Goal: Information Seeking & Learning: Learn about a topic

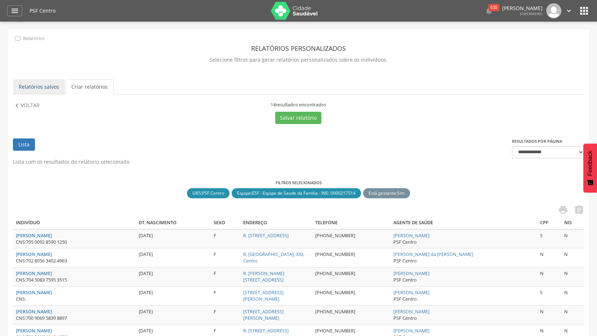
click at [42, 82] on link "Relatórios salvos" at bounding box center [39, 86] width 52 height 15
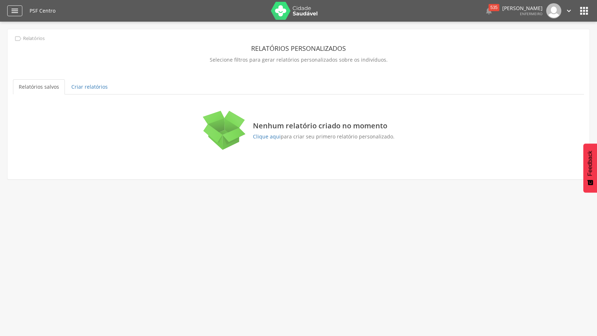
click at [13, 13] on icon "" at bounding box center [14, 10] width 9 height 9
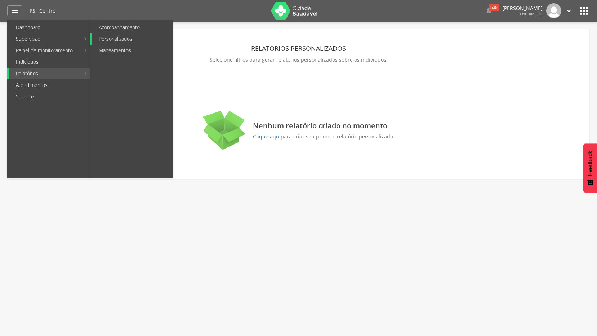
click at [134, 39] on link "Personalizados" at bounding box center [132, 39] width 81 height 12
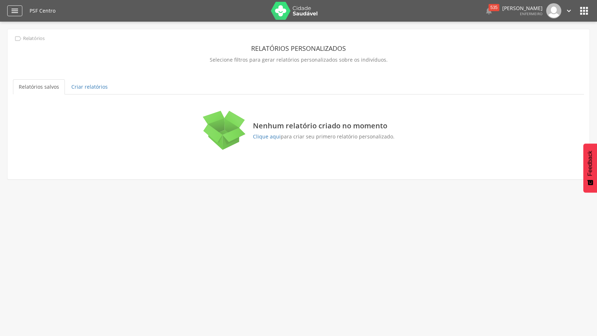
click at [15, 10] on icon "" at bounding box center [14, 10] width 9 height 9
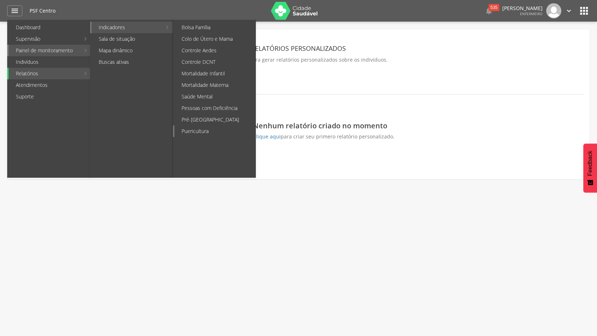
click at [204, 132] on link "Puericultura" at bounding box center [214, 131] width 81 height 12
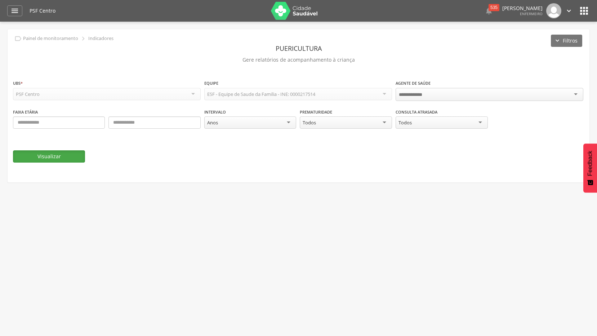
click at [67, 156] on button "Visualizar" at bounding box center [49, 156] width 72 height 12
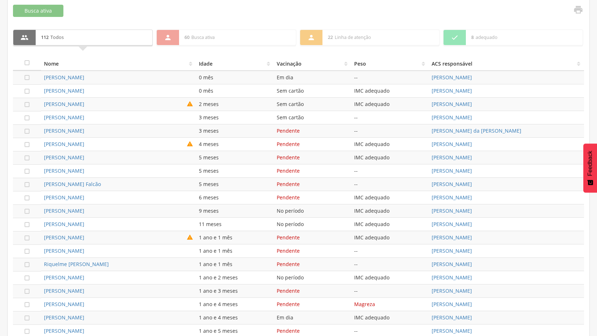
scroll to position [294, 0]
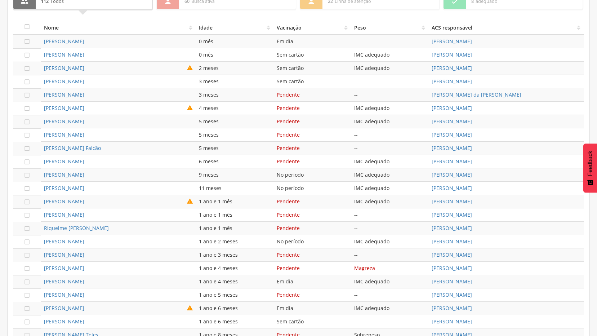
click at [357, 66] on td "IMC adequado" at bounding box center [389, 68] width 77 height 13
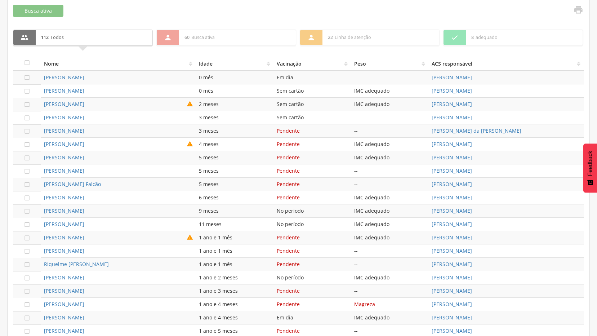
scroll to position [366, 0]
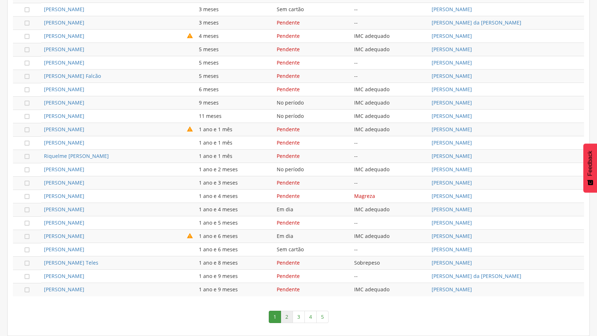
click at [286, 317] on link "2" at bounding box center [287, 317] width 12 height 12
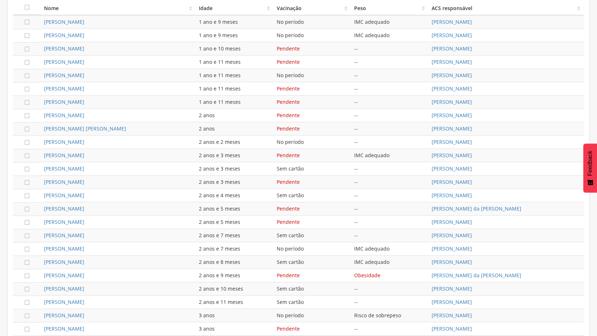
scroll to position [330, 0]
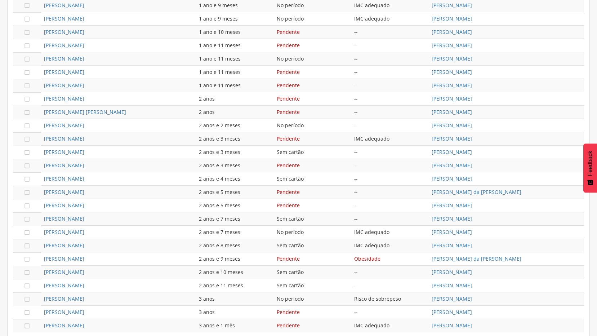
click at [307, 152] on td "Sem cartão" at bounding box center [312, 152] width 77 height 13
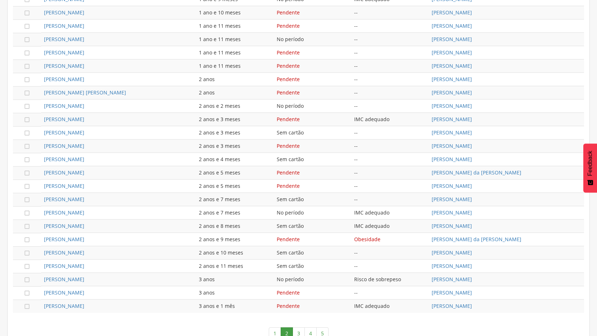
scroll to position [366, 0]
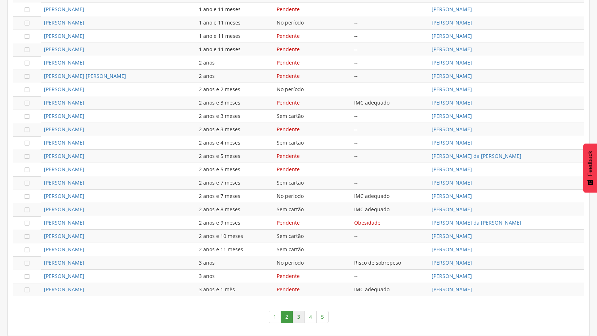
click at [297, 317] on link "3" at bounding box center [299, 317] width 12 height 12
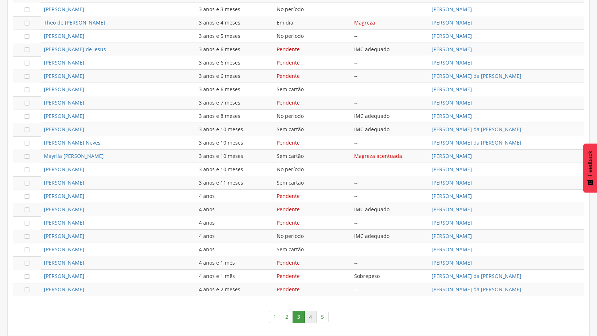
click at [310, 312] on link "4" at bounding box center [310, 317] width 12 height 12
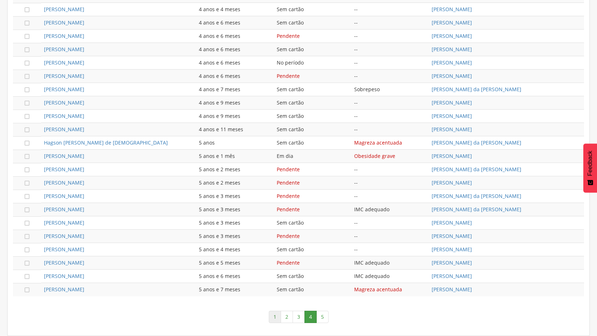
click at [275, 316] on link "1" at bounding box center [275, 317] width 12 height 12
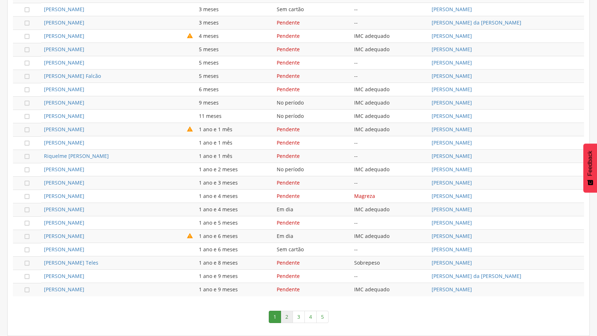
click at [287, 319] on link "2" at bounding box center [287, 317] width 12 height 12
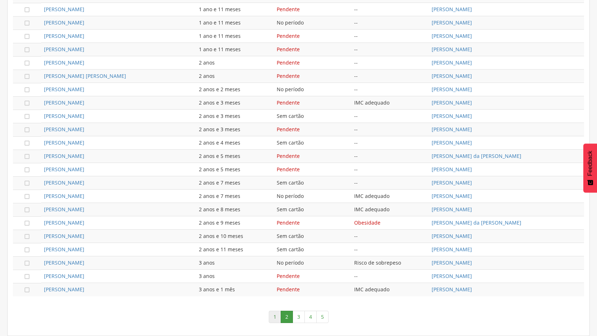
click at [276, 319] on link "1" at bounding box center [275, 317] width 12 height 12
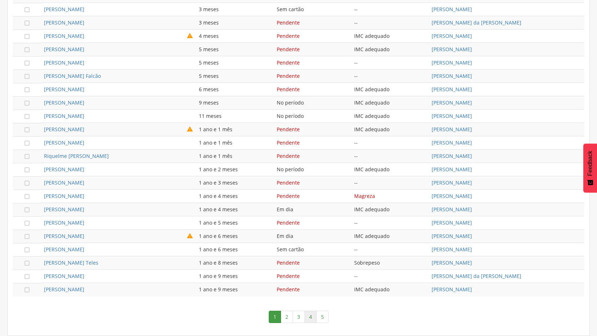
click at [310, 322] on link "4" at bounding box center [310, 317] width 12 height 12
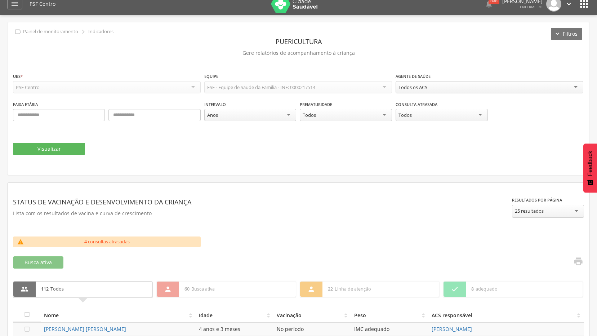
scroll to position [0, 0]
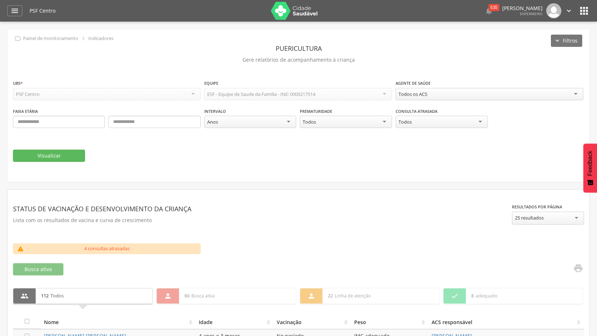
click at [586, 10] on icon "" at bounding box center [584, 11] width 12 height 12
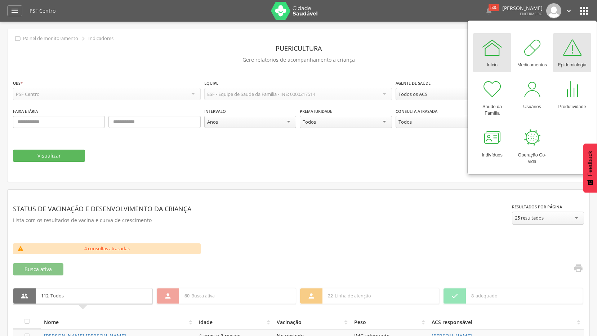
click at [574, 63] on div "Epidemiologia" at bounding box center [572, 63] width 28 height 10
